Goal: Task Accomplishment & Management: Complete application form

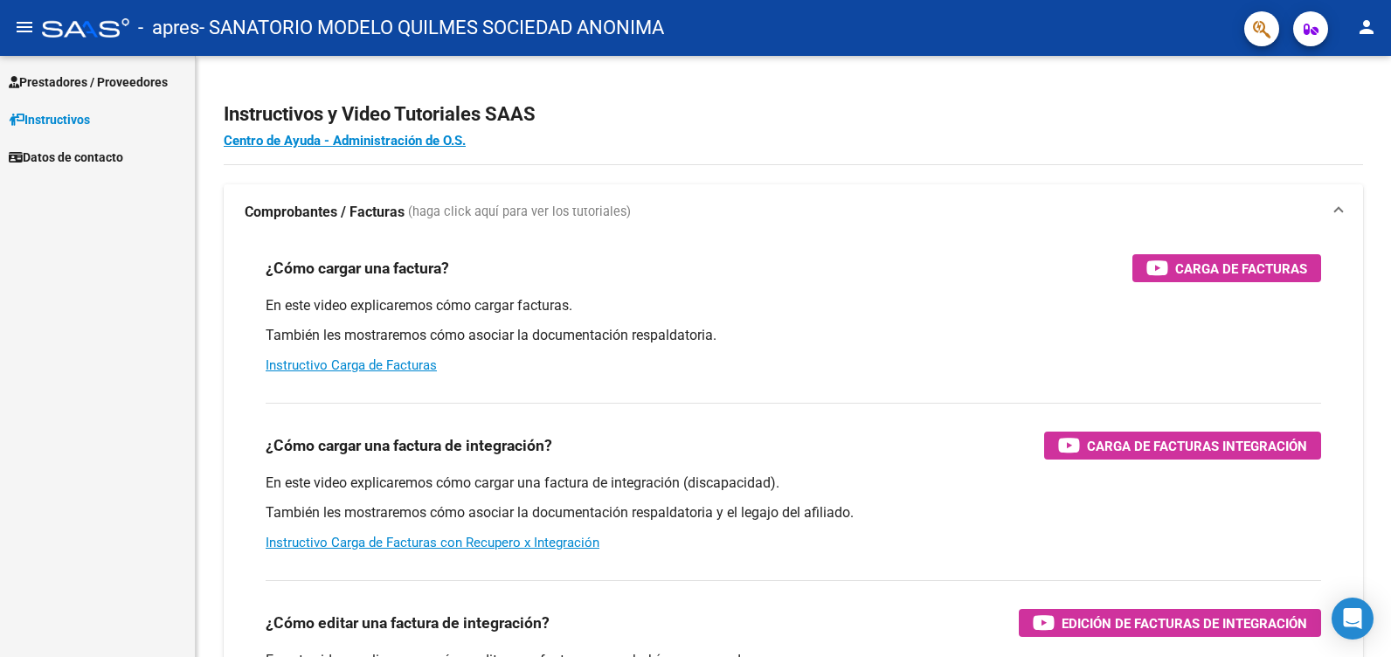
drag, startPoint x: 132, startPoint y: 78, endPoint x: 144, endPoint y: 80, distance: 12.4
click at [132, 78] on span "Prestadores / Proveedores" at bounding box center [88, 82] width 159 height 19
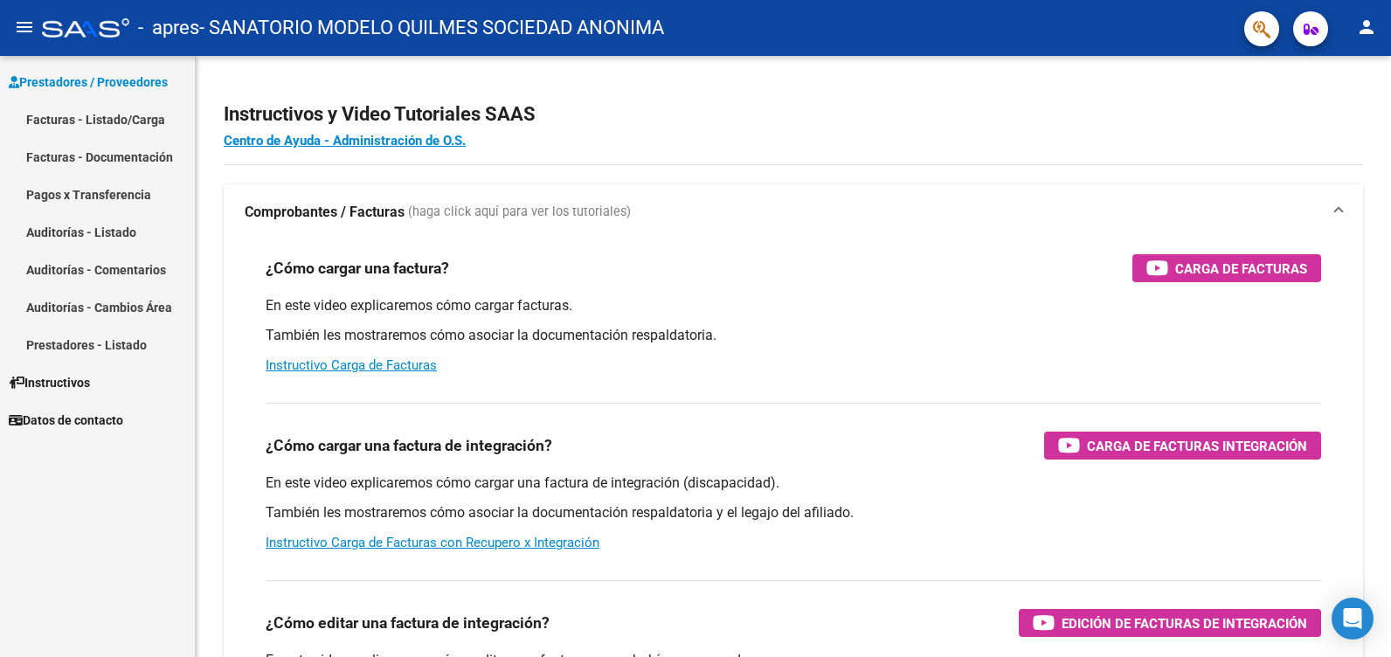
click at [136, 118] on link "Facturas - Listado/Carga" at bounding box center [97, 119] width 195 height 38
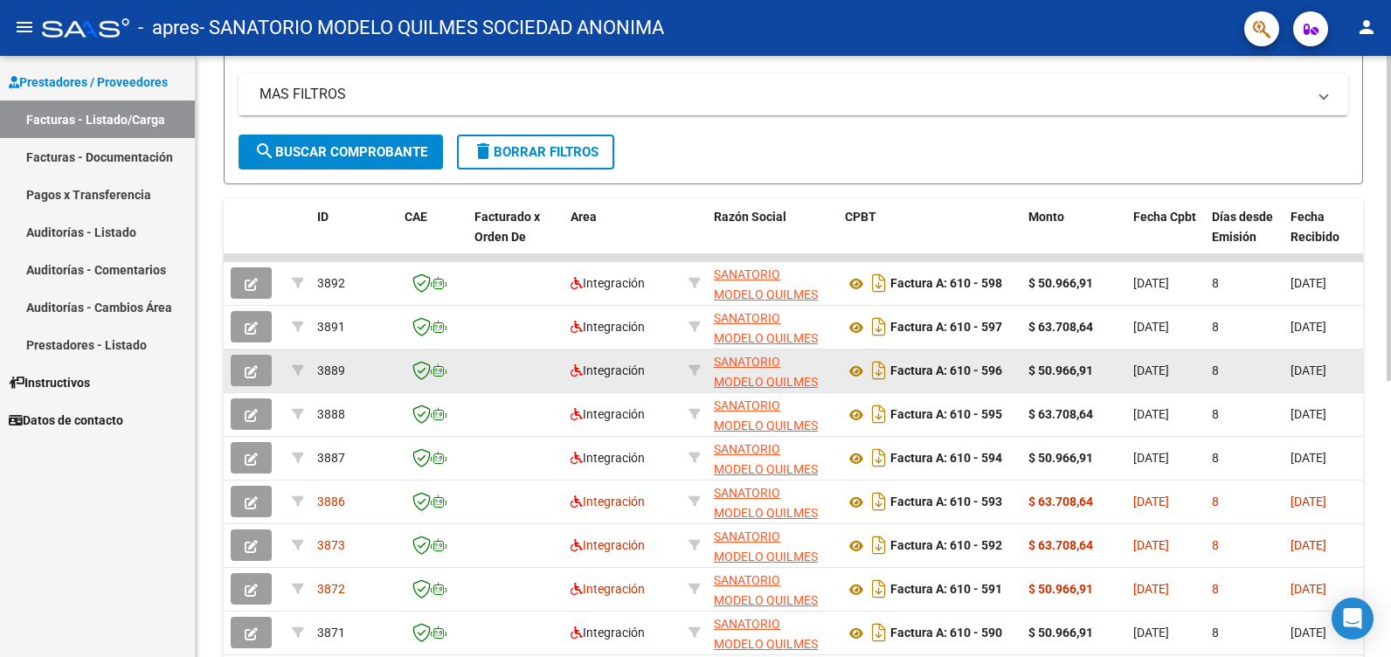
scroll to position [510, 0]
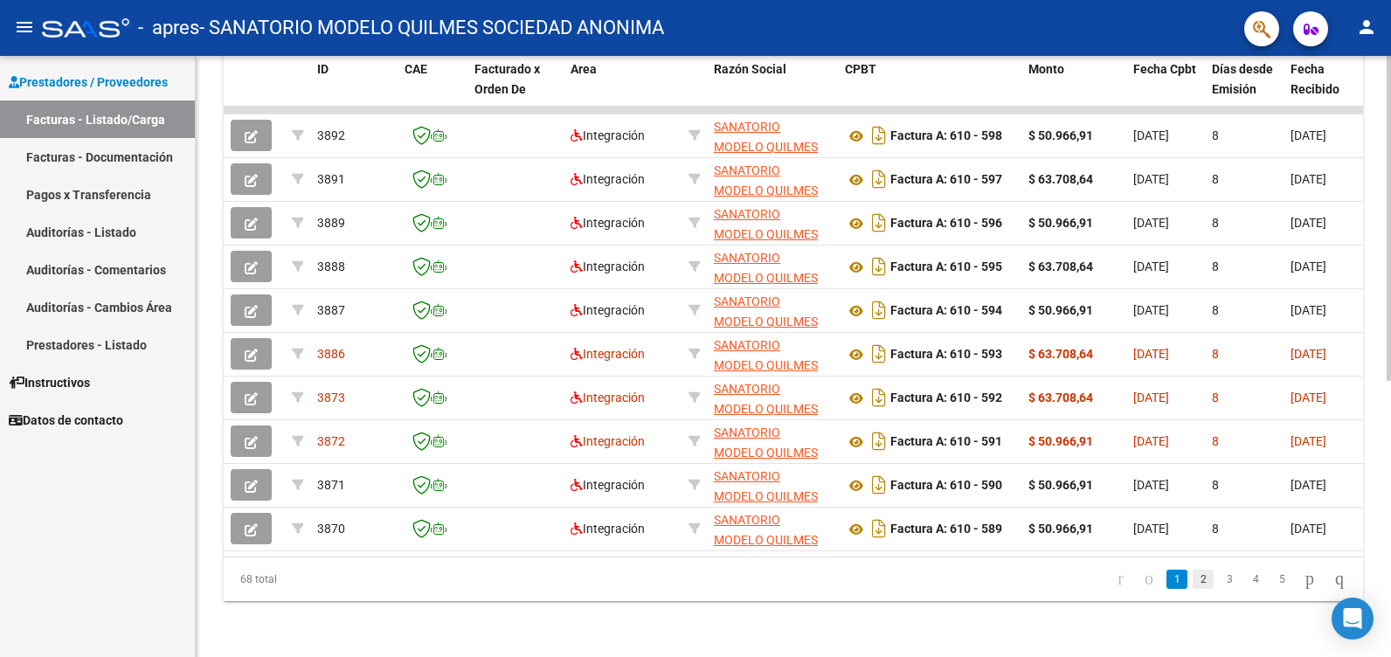
click at [1193, 577] on link "2" at bounding box center [1203, 579] width 21 height 19
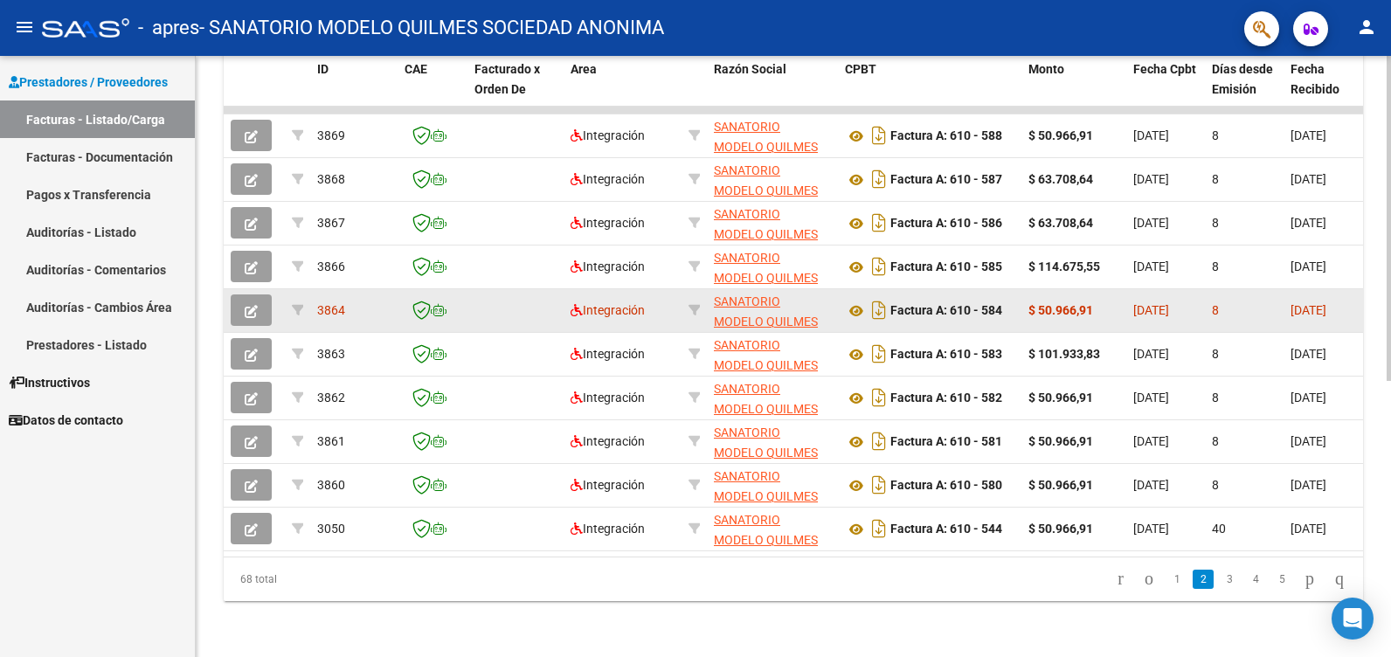
click at [252, 305] on icon "button" at bounding box center [251, 311] width 13 height 13
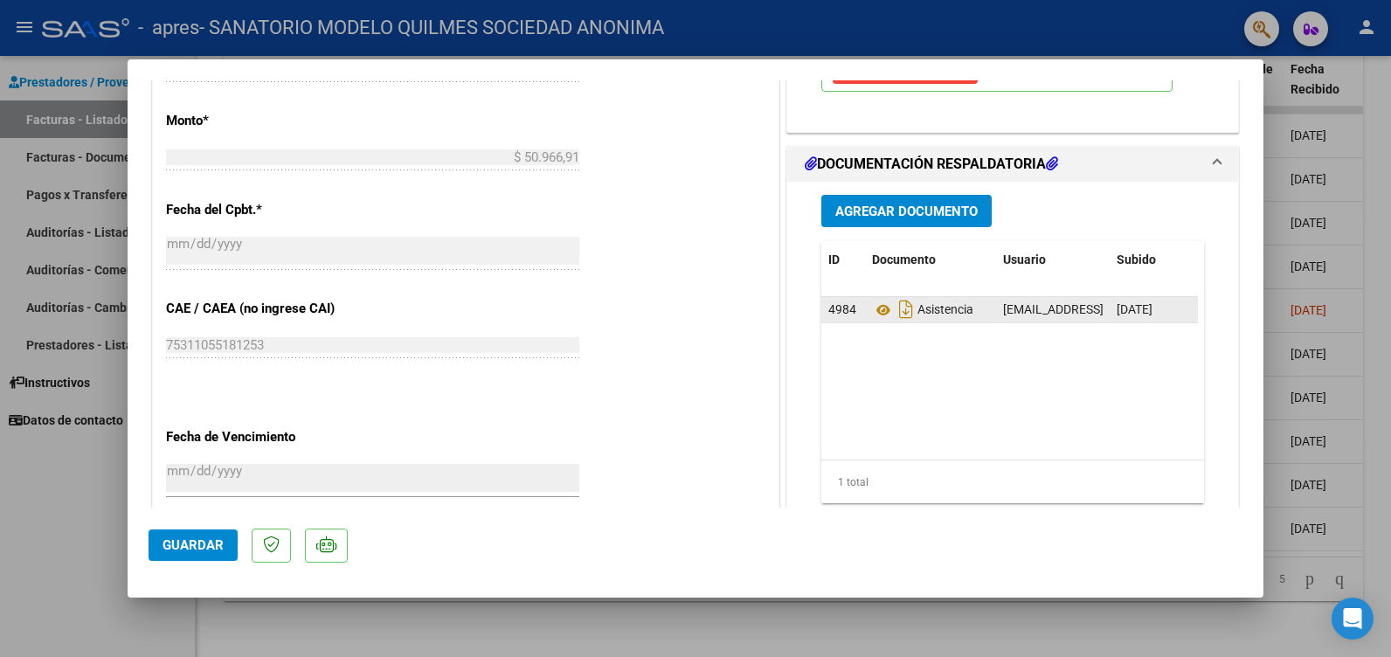
scroll to position [874, 0]
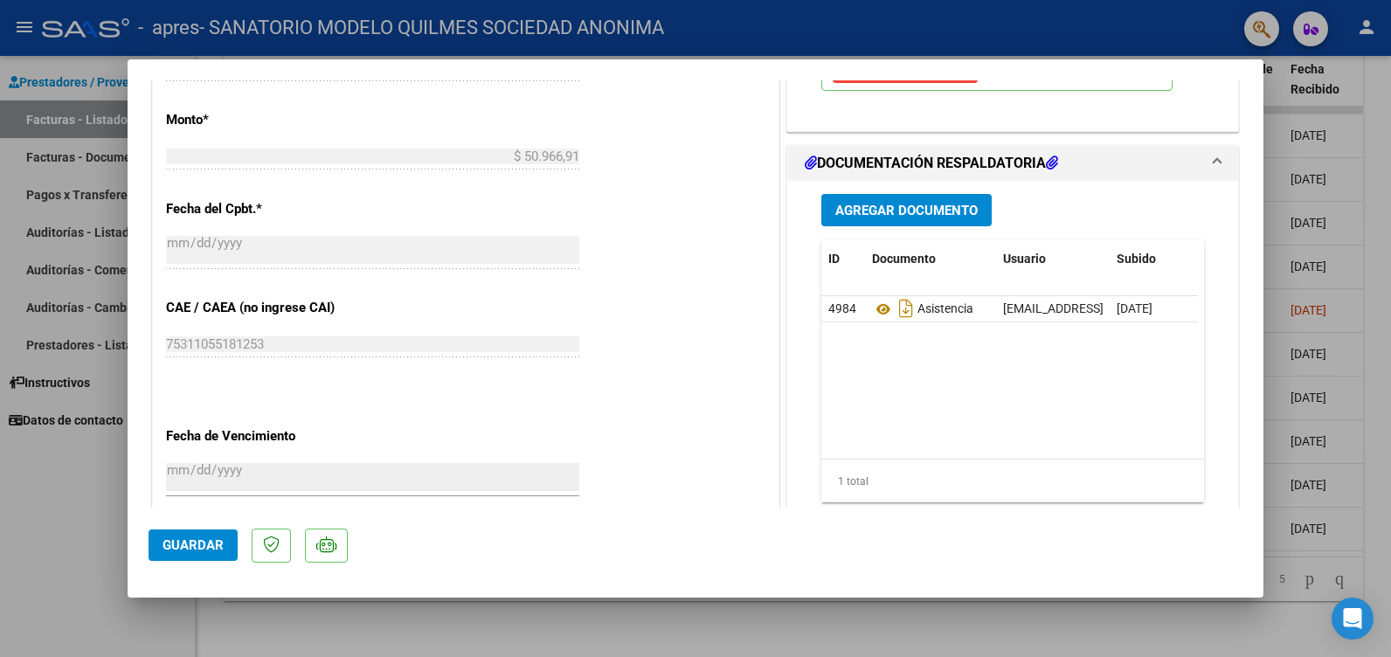
click at [887, 203] on span "Agregar Documento" at bounding box center [906, 211] width 142 height 16
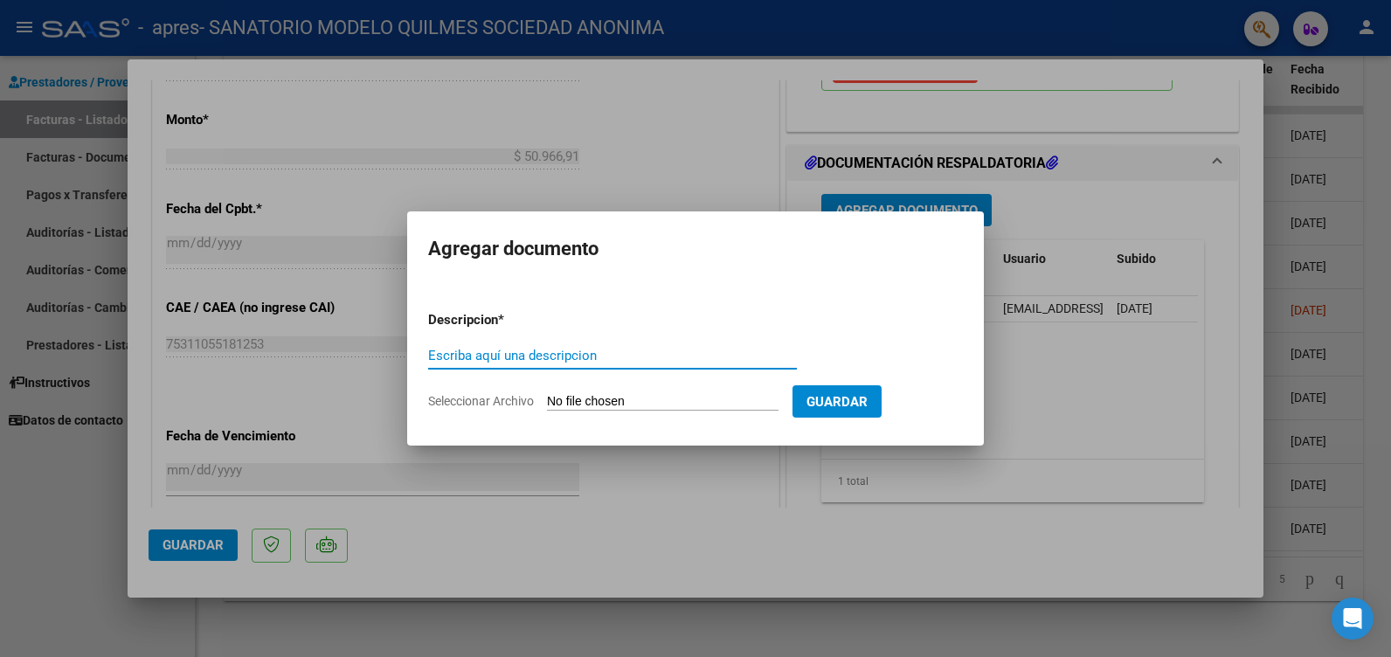
click at [494, 354] on input "Escriba aquí una descripcion" at bounding box center [612, 356] width 369 height 16
type input "asistencia"
click at [681, 398] on input "Seleccionar Archivo" at bounding box center [663, 402] width 232 height 17
type input "C:\fakepath\[PERSON_NAME].pdf"
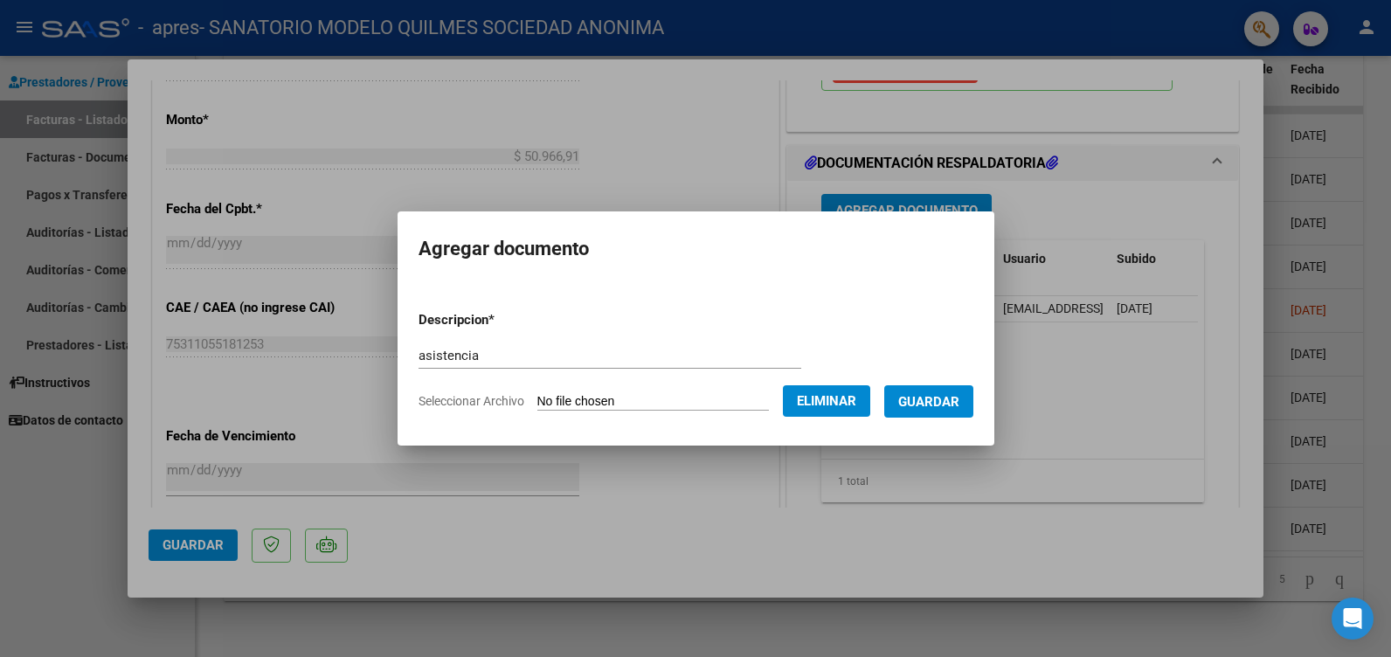
click at [953, 396] on span "Guardar" at bounding box center [928, 402] width 61 height 16
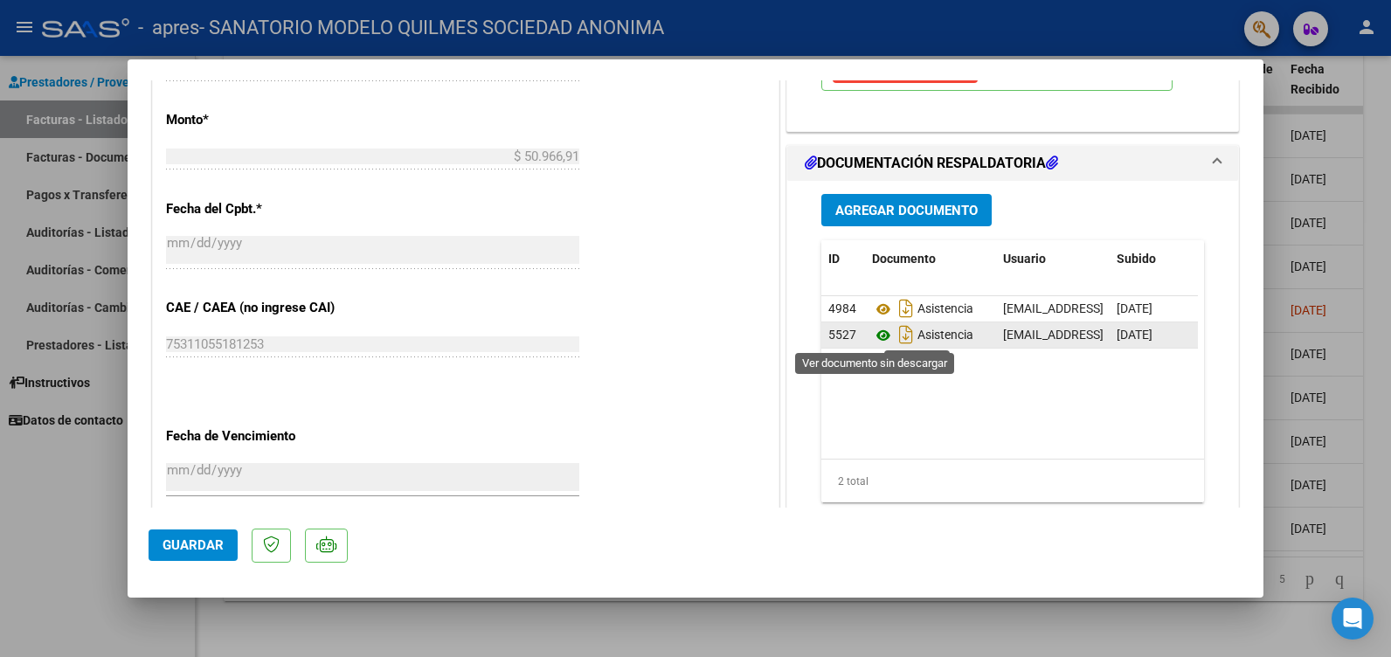
click at [878, 334] on icon at bounding box center [883, 335] width 23 height 21
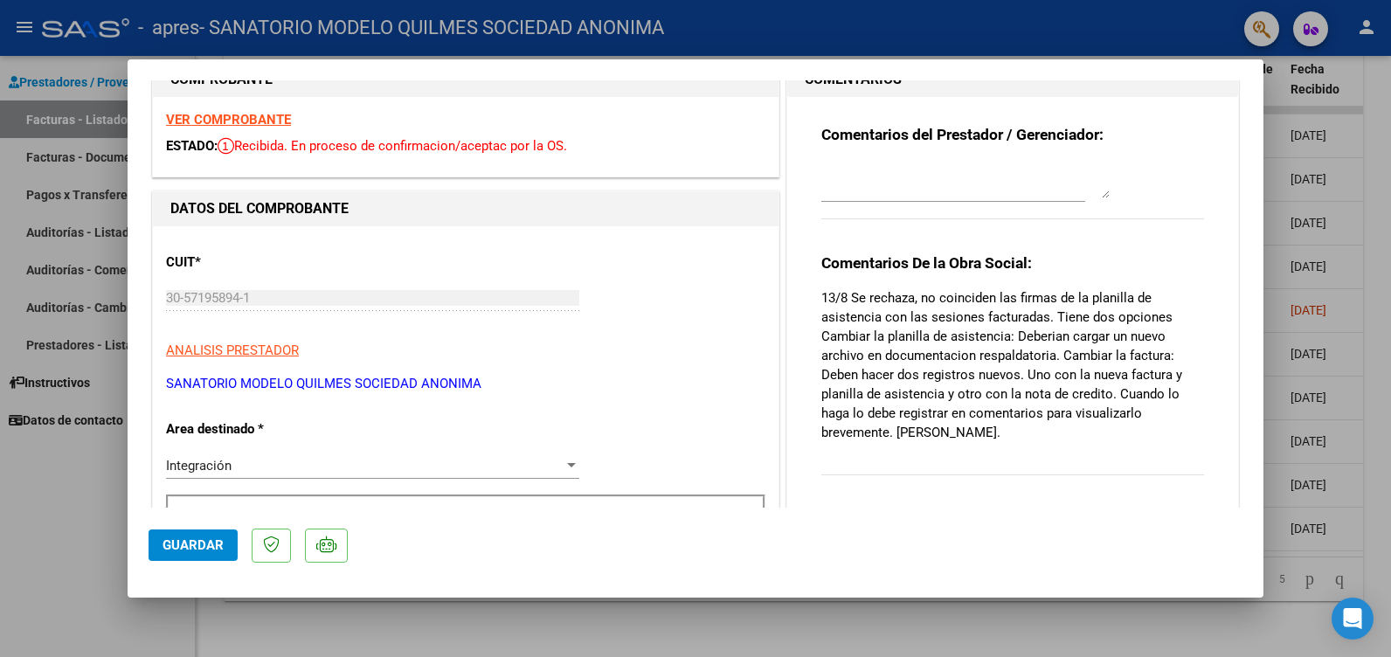
scroll to position [0, 0]
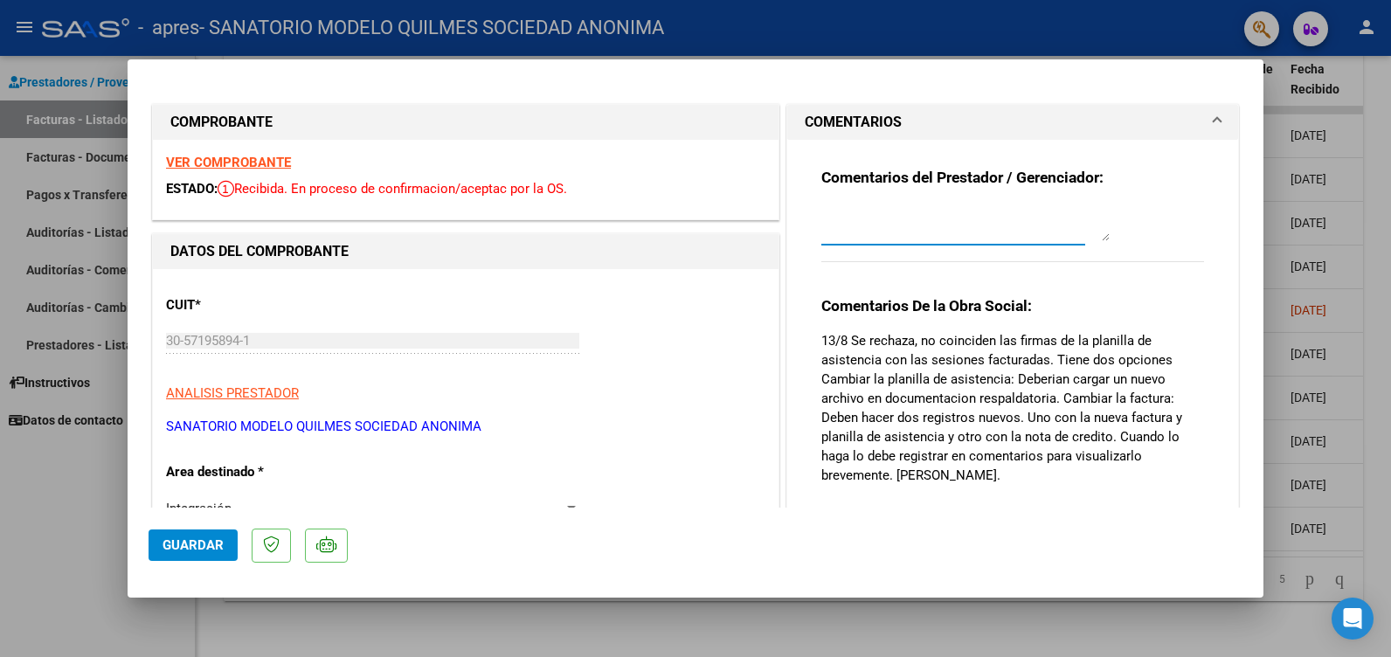
drag, startPoint x: 836, startPoint y: 232, endPoint x: 840, endPoint y: 223, distance: 9.8
click at [837, 232] on textarea at bounding box center [965, 223] width 288 height 35
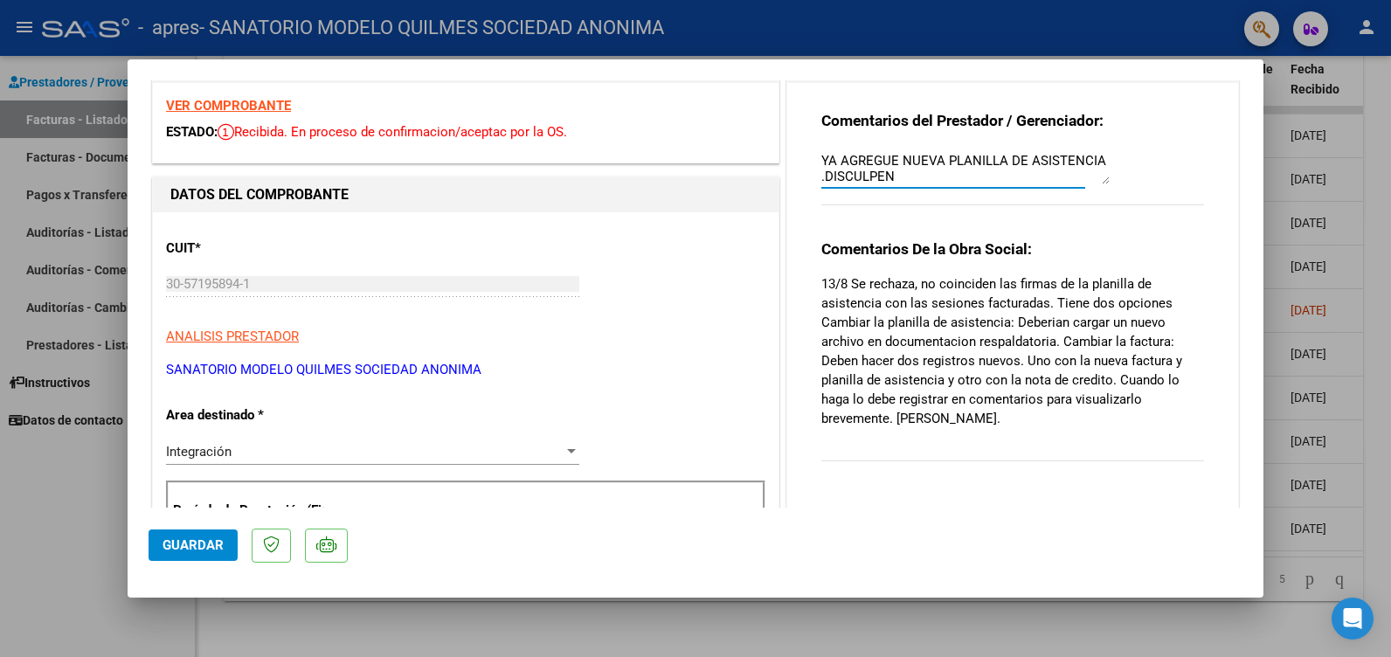
scroll to position [87, 0]
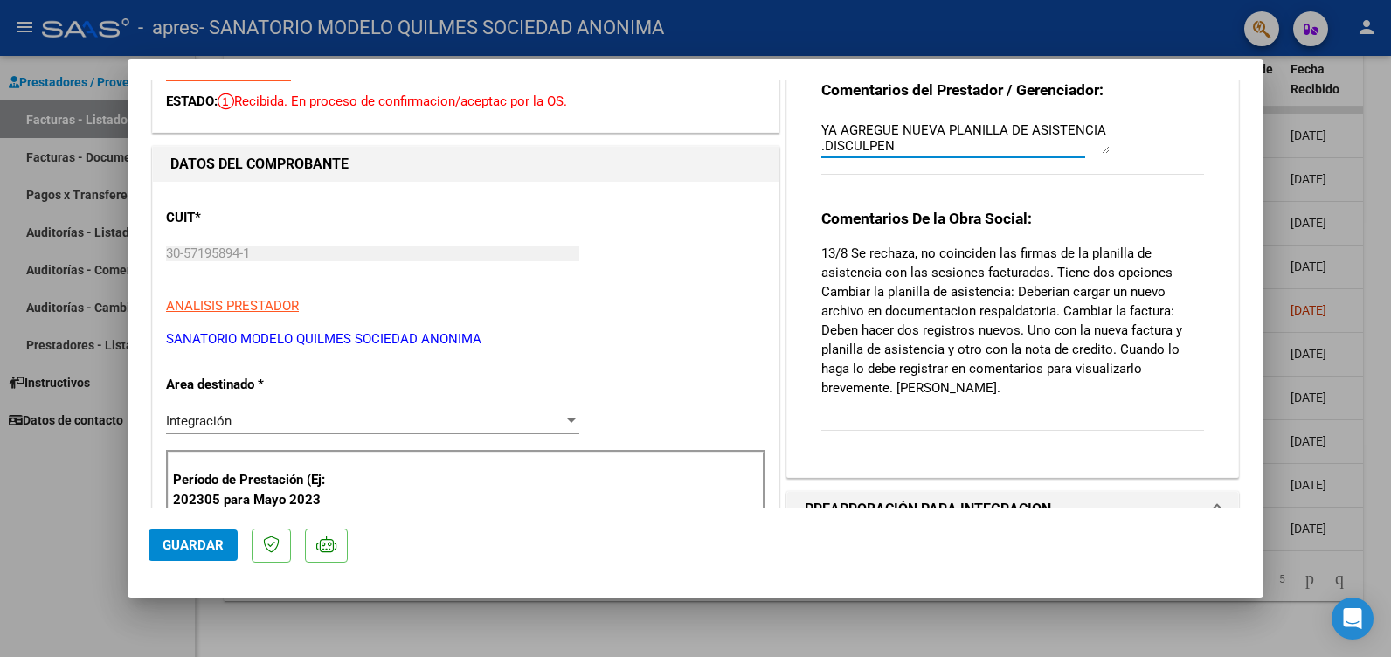
type textarea "BUENOS DIAS YA AGREGUE NUEVA PLANILLA DE ASISTENCIA .DISCULPEN"
click at [197, 540] on span "Guardar" at bounding box center [192, 545] width 61 height 16
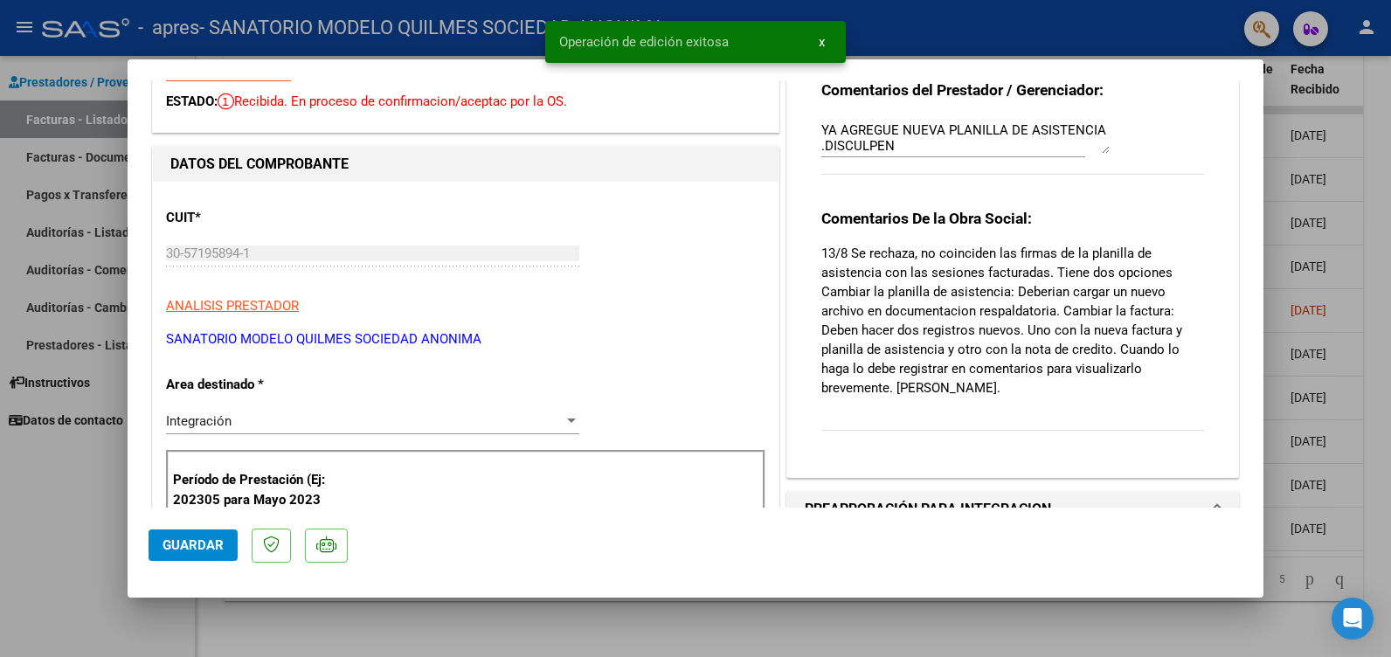
click at [26, 495] on div at bounding box center [695, 328] width 1391 height 657
type input "$ 0,00"
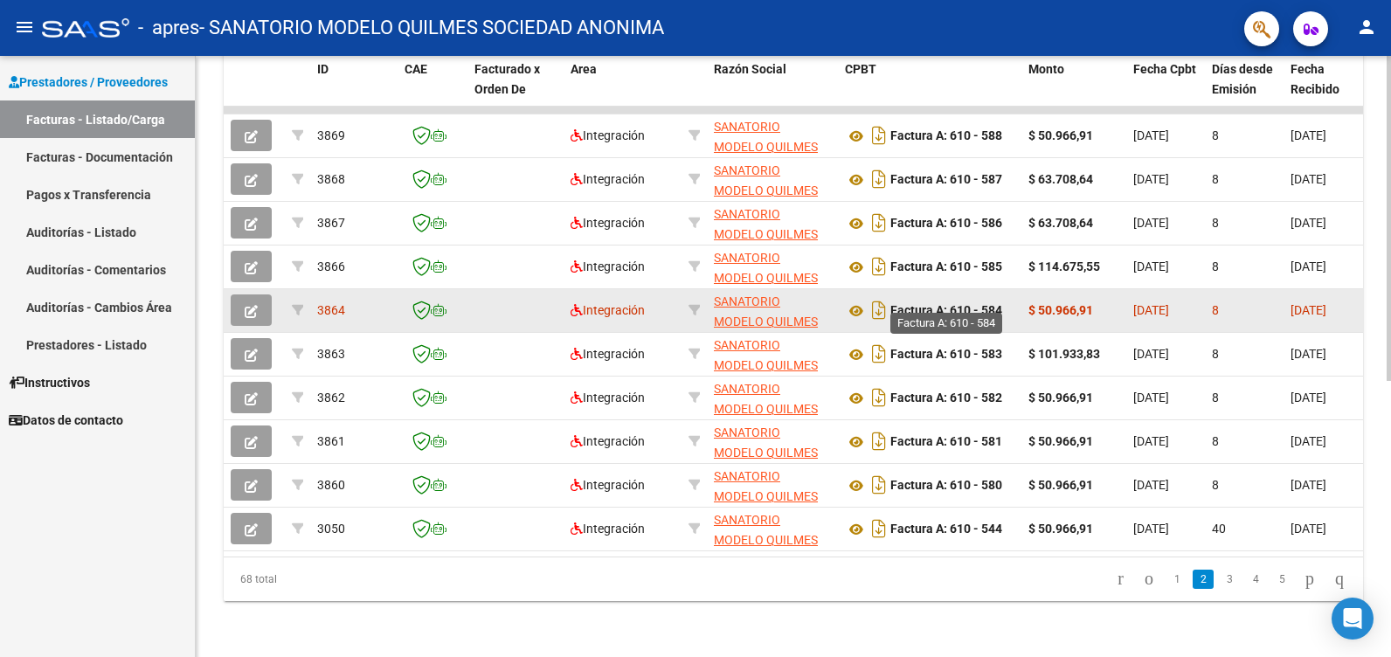
click at [971, 304] on strong "Factura A: 610 - 584" at bounding box center [946, 311] width 112 height 14
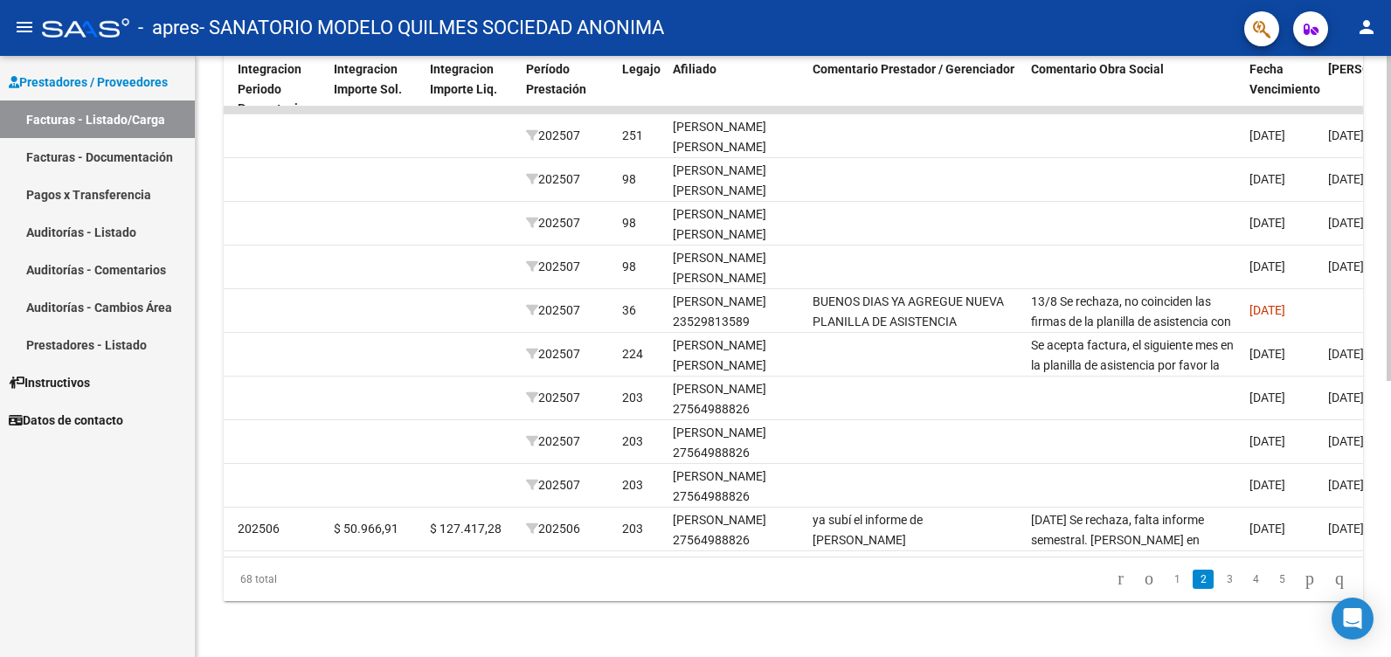
scroll to position [0, 1981]
